Goal: Task Accomplishment & Management: Complete application form

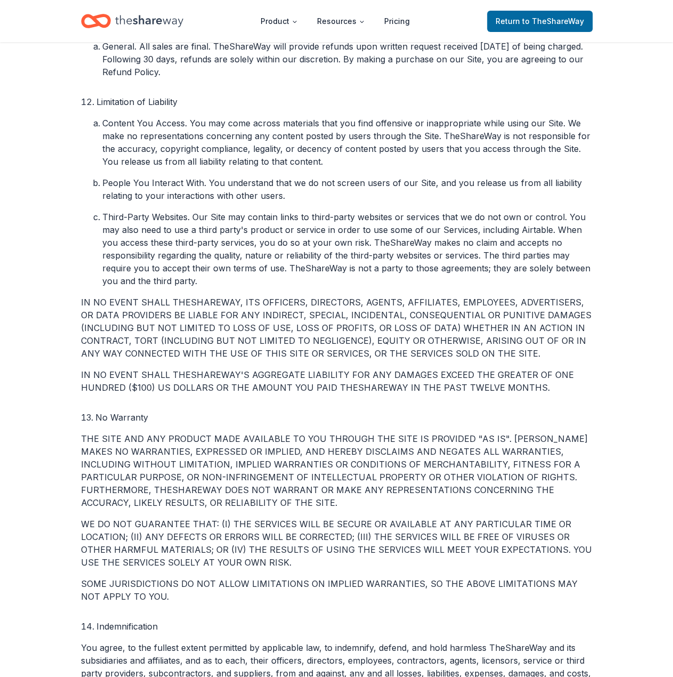
scroll to position [1971, 0]
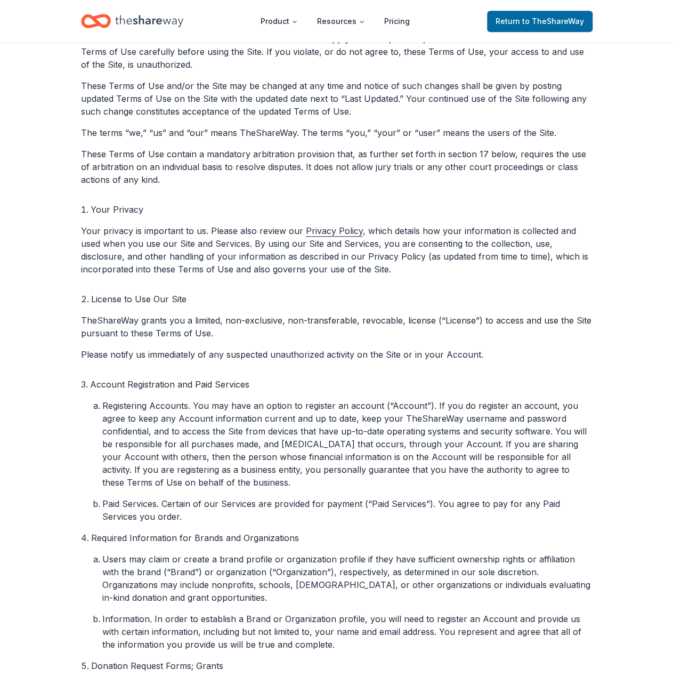
click at [380, 158] on p "These Terms of Use contain a mandatory arbitration provision that, as further s…" at bounding box center [336, 167] width 511 height 38
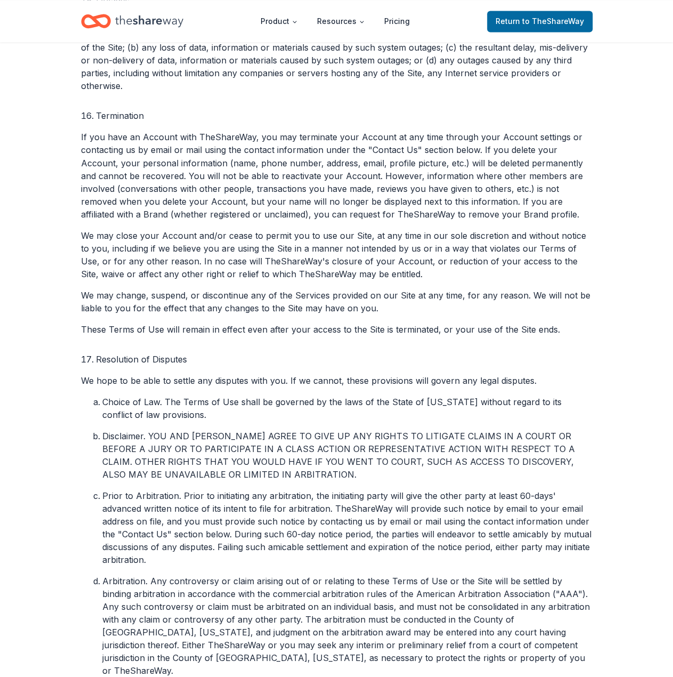
scroll to position [2812, 0]
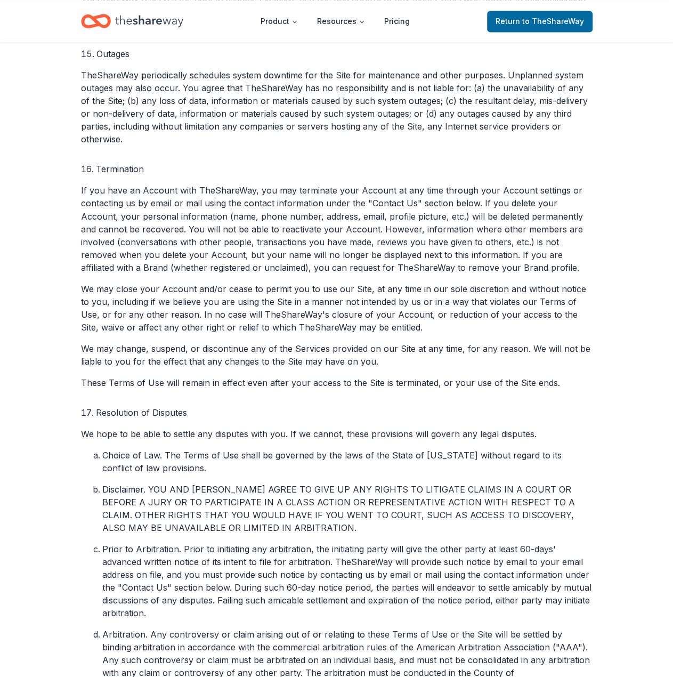
click at [591, 567] on li "Prior to Arbitration. Prior to initiating any arbitration, the initiating party…" at bounding box center [347, 580] width 490 height 77
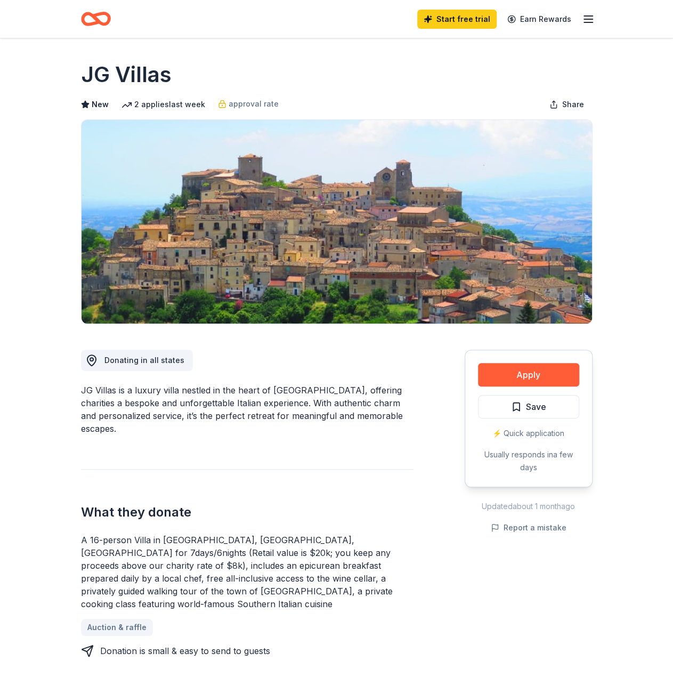
click at [99, 25] on icon "Home" at bounding box center [96, 18] width 30 height 25
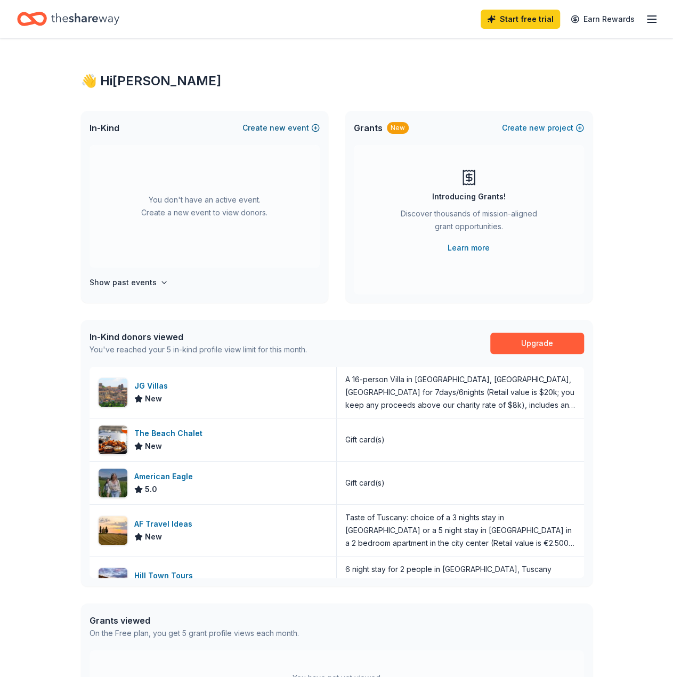
click at [281, 126] on span "new" at bounding box center [278, 127] width 16 height 13
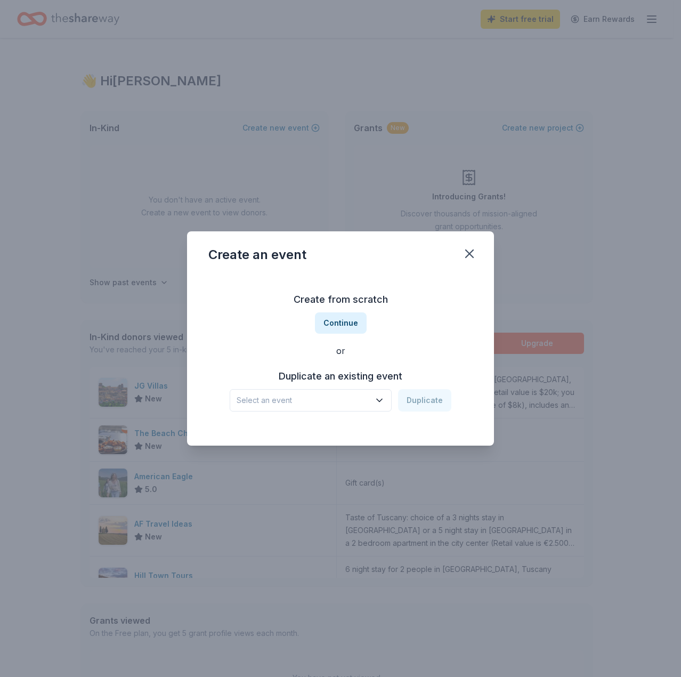
click at [379, 393] on button "Select an event" at bounding box center [311, 400] width 162 height 22
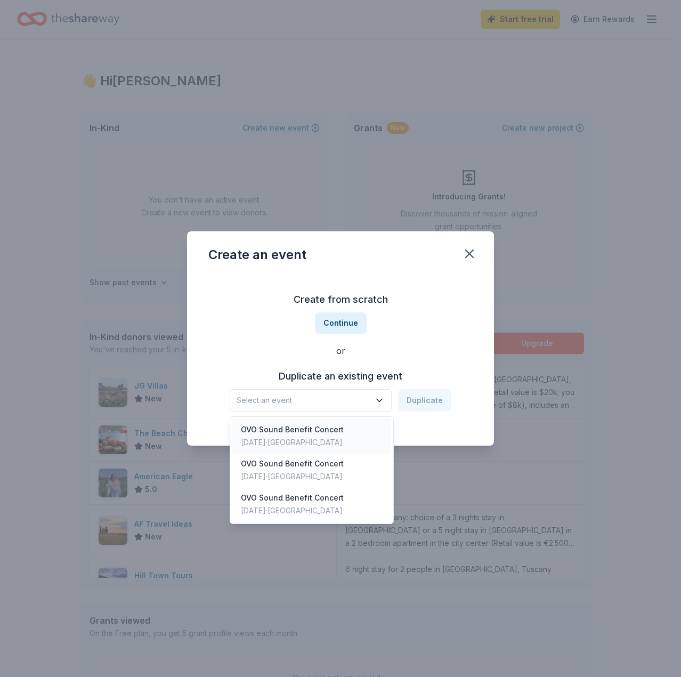
click at [332, 426] on div "OVO Sound Benefit Concert" at bounding box center [292, 429] width 103 height 13
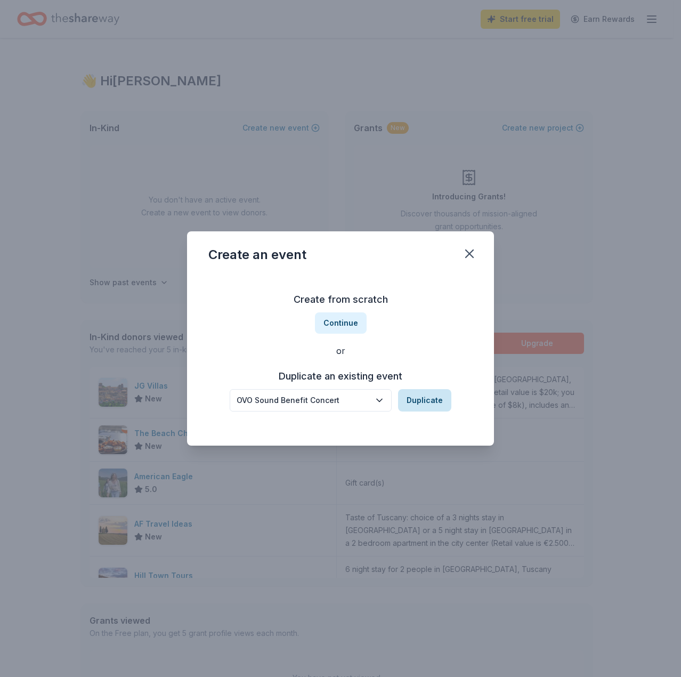
click at [436, 398] on button "Duplicate" at bounding box center [424, 400] width 53 height 22
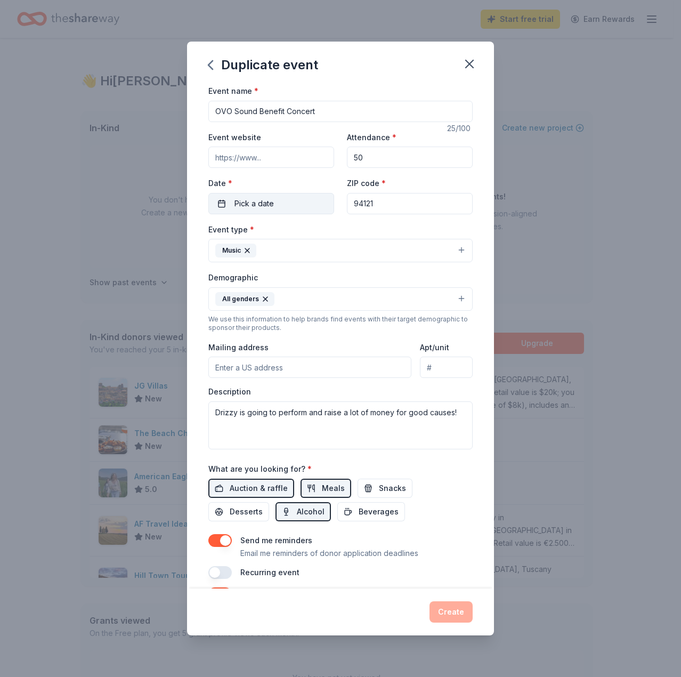
click at [261, 199] on span "Pick a date" at bounding box center [253, 203] width 39 height 13
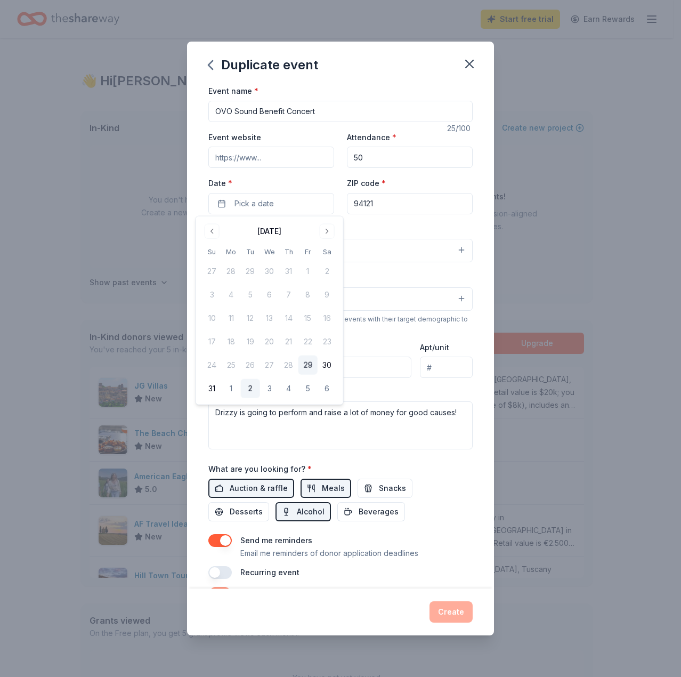
click at [253, 388] on button "2" at bounding box center [250, 388] width 19 height 19
click at [417, 230] on div "Event type * Music" at bounding box center [340, 243] width 264 height 40
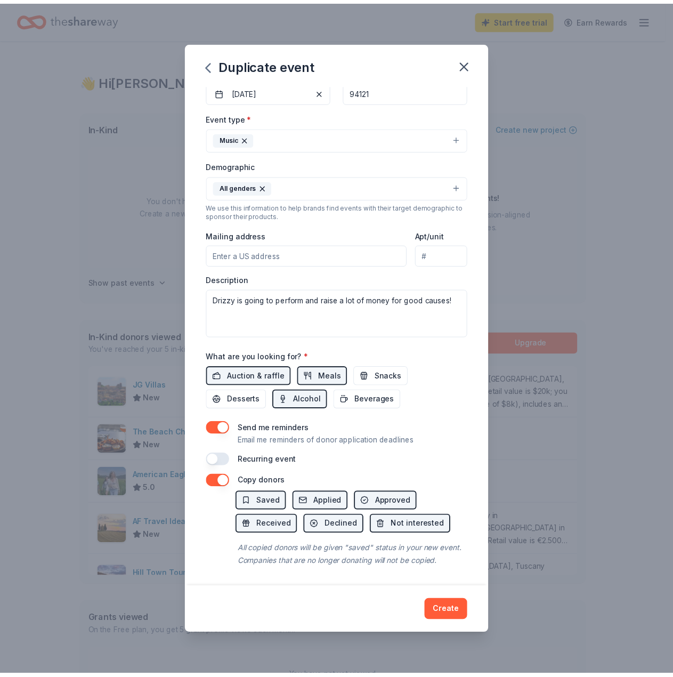
scroll to position [121, 0]
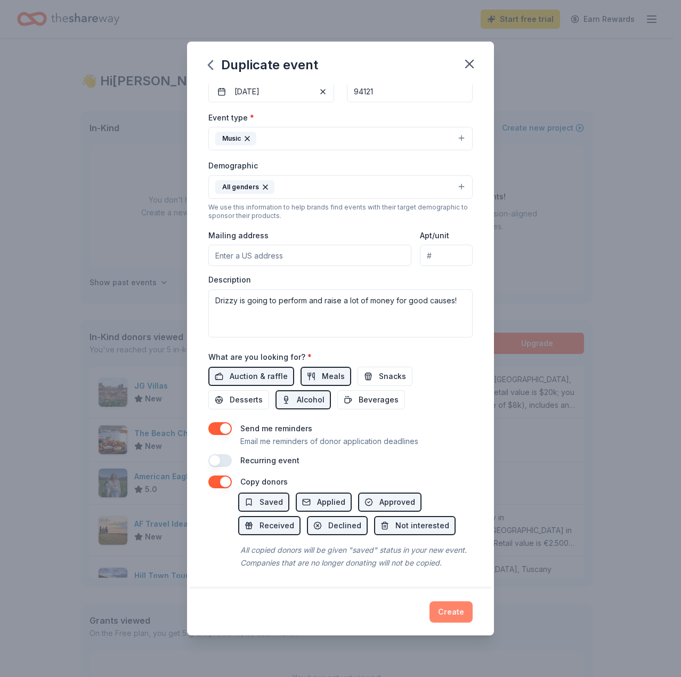
click at [450, 611] on button "Create" at bounding box center [450, 611] width 43 height 21
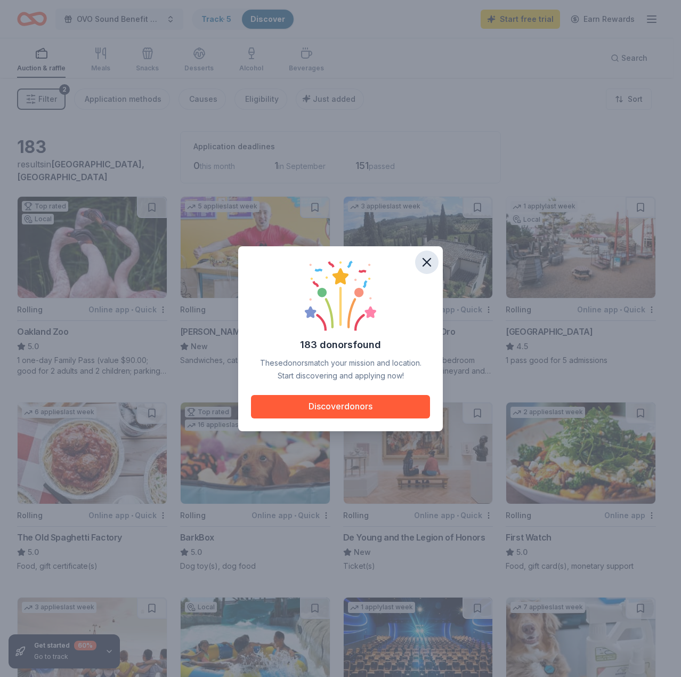
click at [422, 260] on icon "button" at bounding box center [426, 262] width 15 height 15
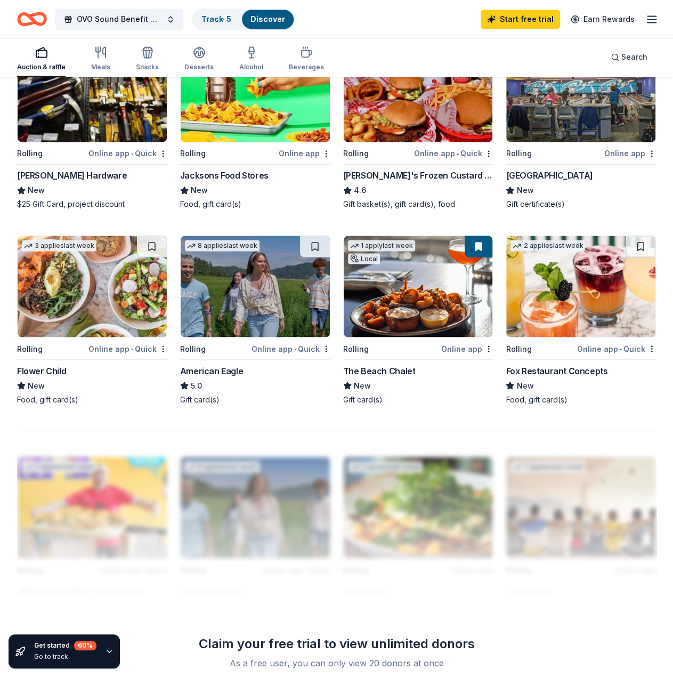
scroll to position [746, 0]
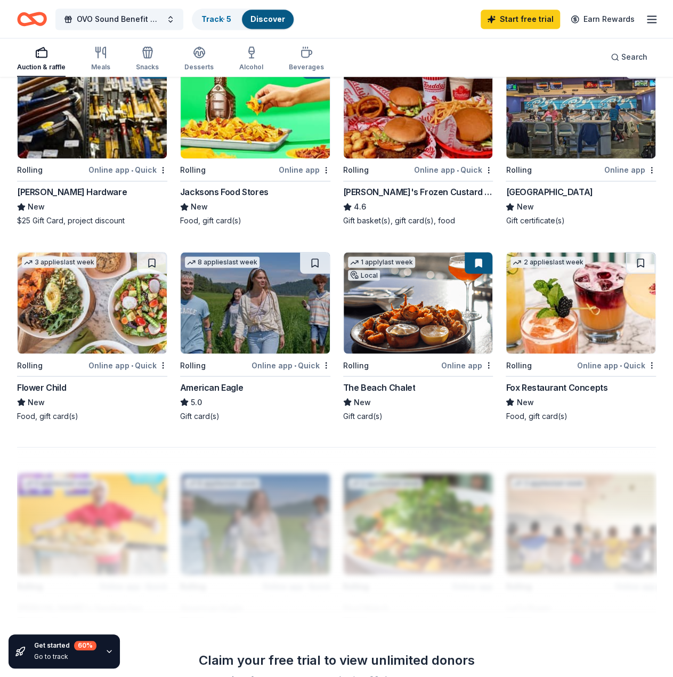
click at [552, 325] on img at bounding box center [580, 302] width 149 height 101
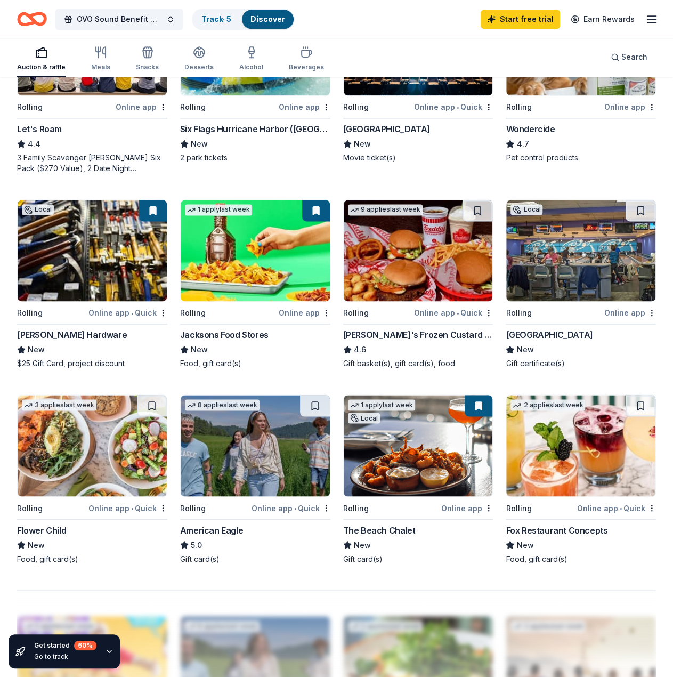
scroll to position [639, 0]
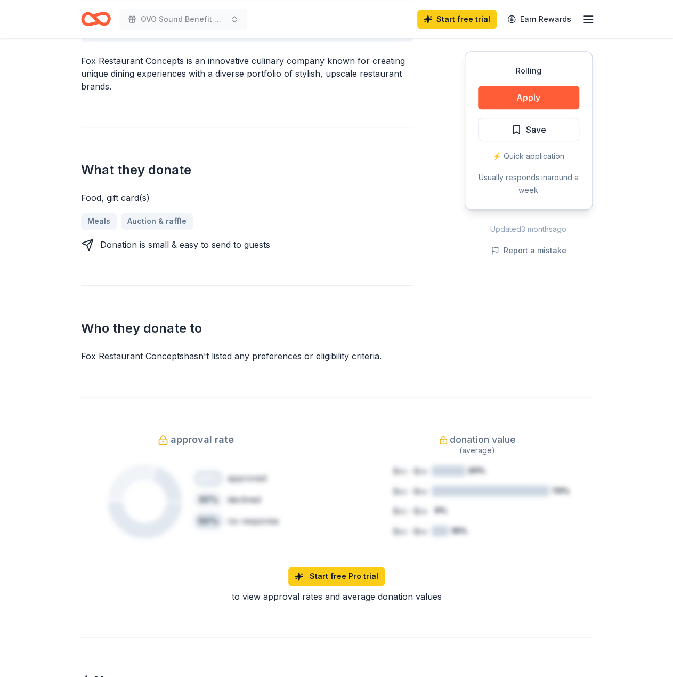
scroll to position [373, 0]
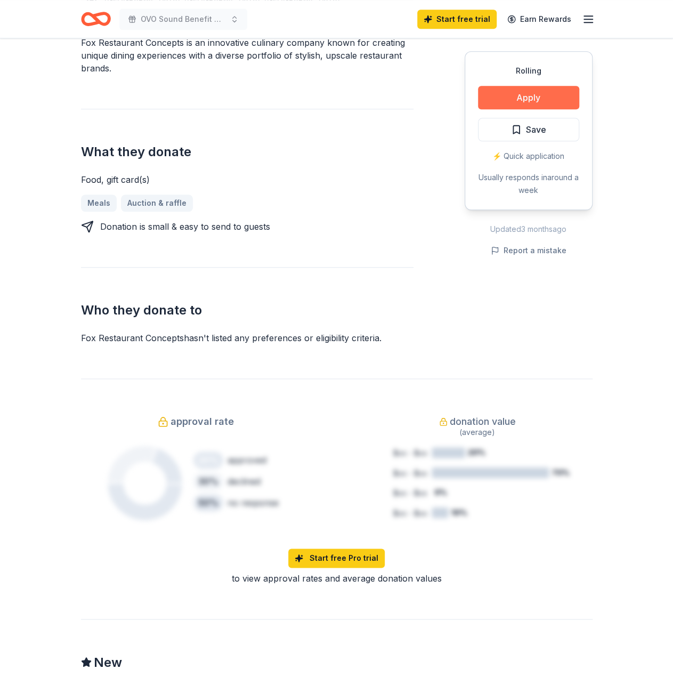
click at [533, 93] on button "Apply" at bounding box center [528, 97] width 101 height 23
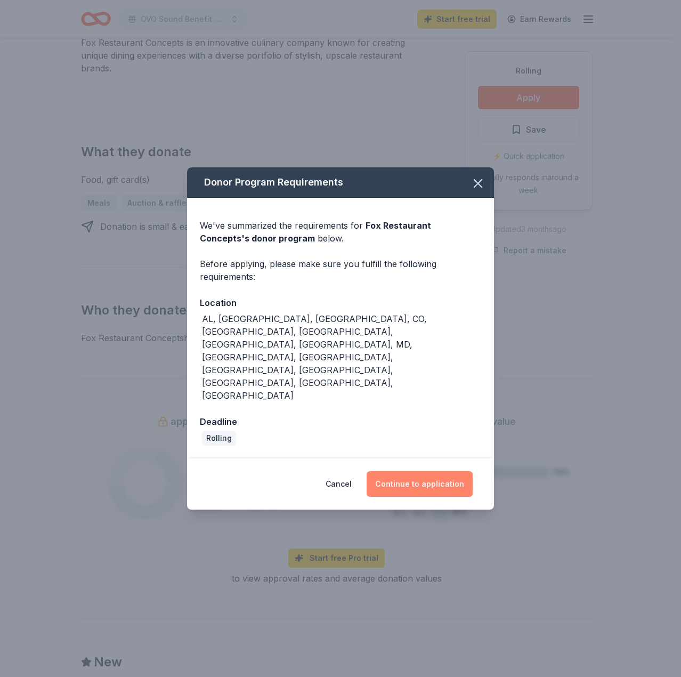
click at [419, 471] on button "Continue to application" at bounding box center [420, 484] width 106 height 26
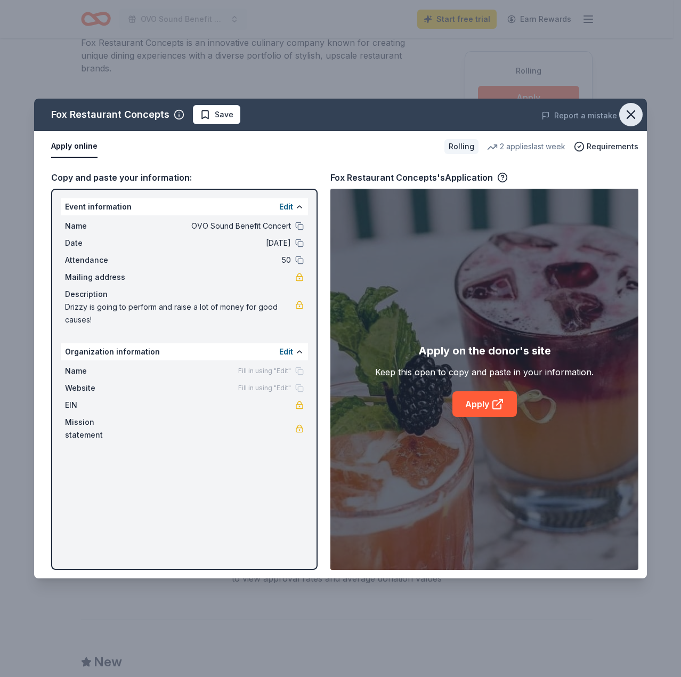
click at [629, 115] on icon "button" at bounding box center [630, 114] width 15 height 15
